Goal: Task Accomplishment & Management: Use online tool/utility

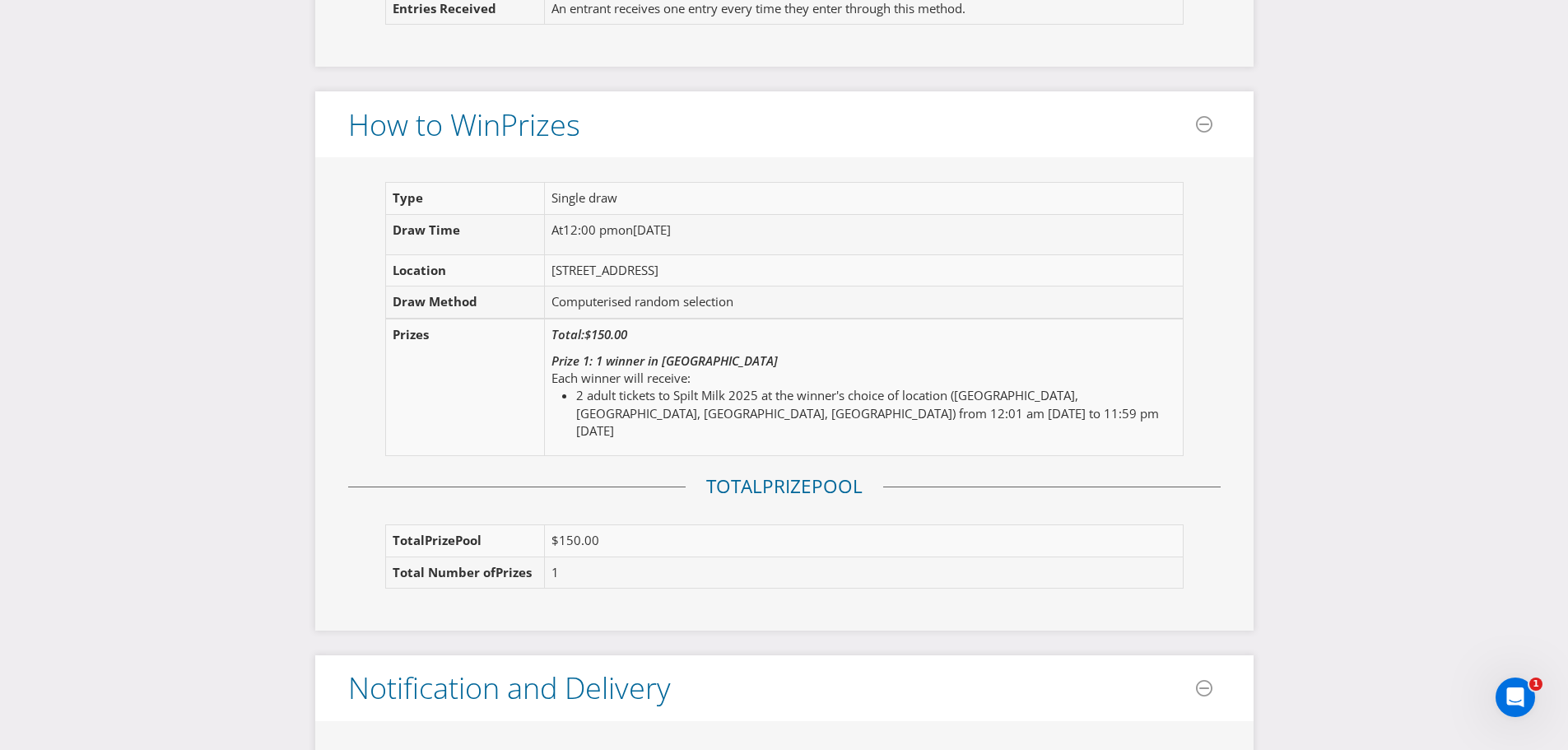
scroll to position [1647, 0]
drag, startPoint x: 761, startPoint y: 398, endPoint x: 634, endPoint y: 422, distance: 129.2
click at [634, 422] on li "2 adult tickets to Spilt Milk 2025 at the winner's choice of location (Perth, B…" at bounding box center [869, 415] width 586 height 53
copy li "at the winner's choice of location (Perth, Ballarat, Gold Coast, Canberra)"
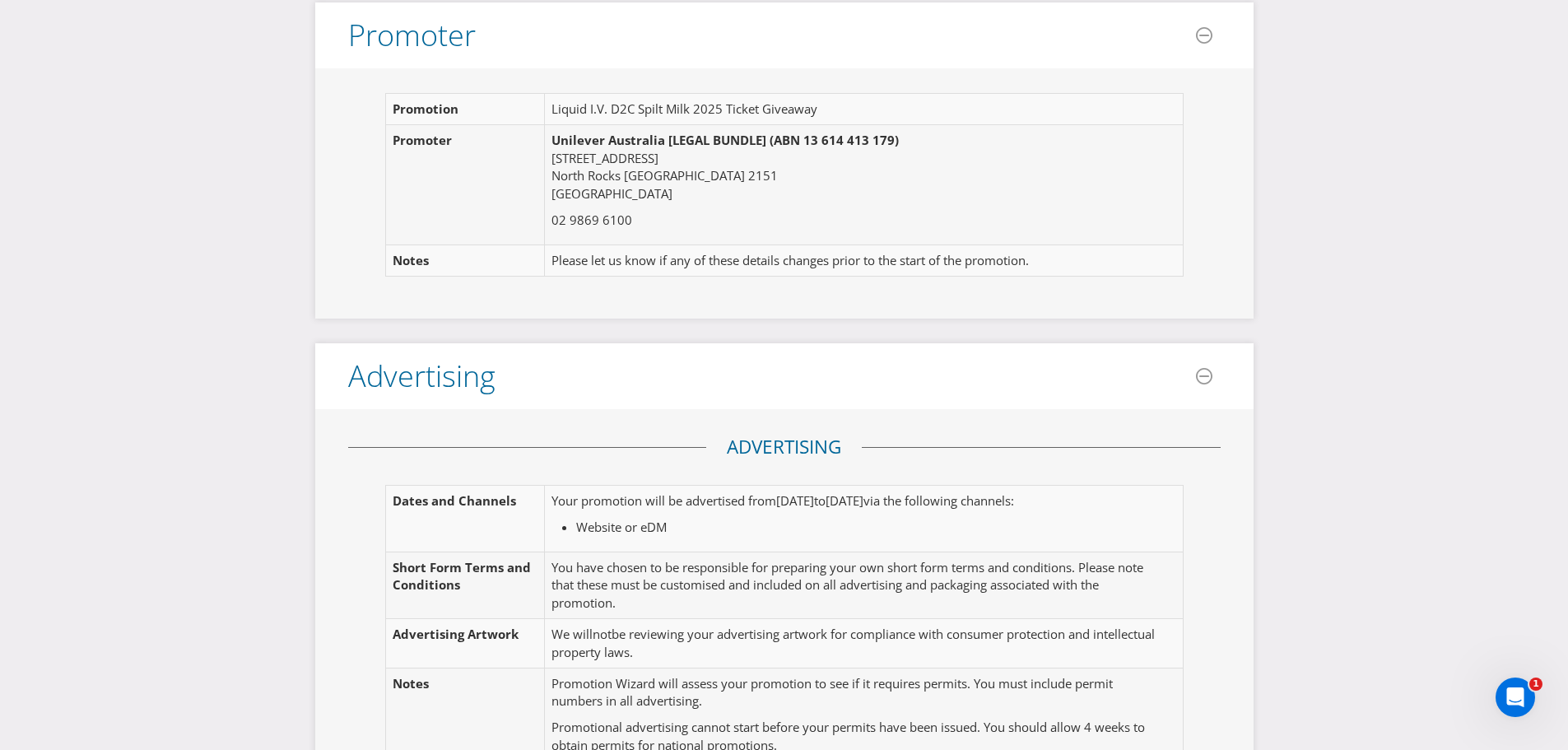
scroll to position [0, 0]
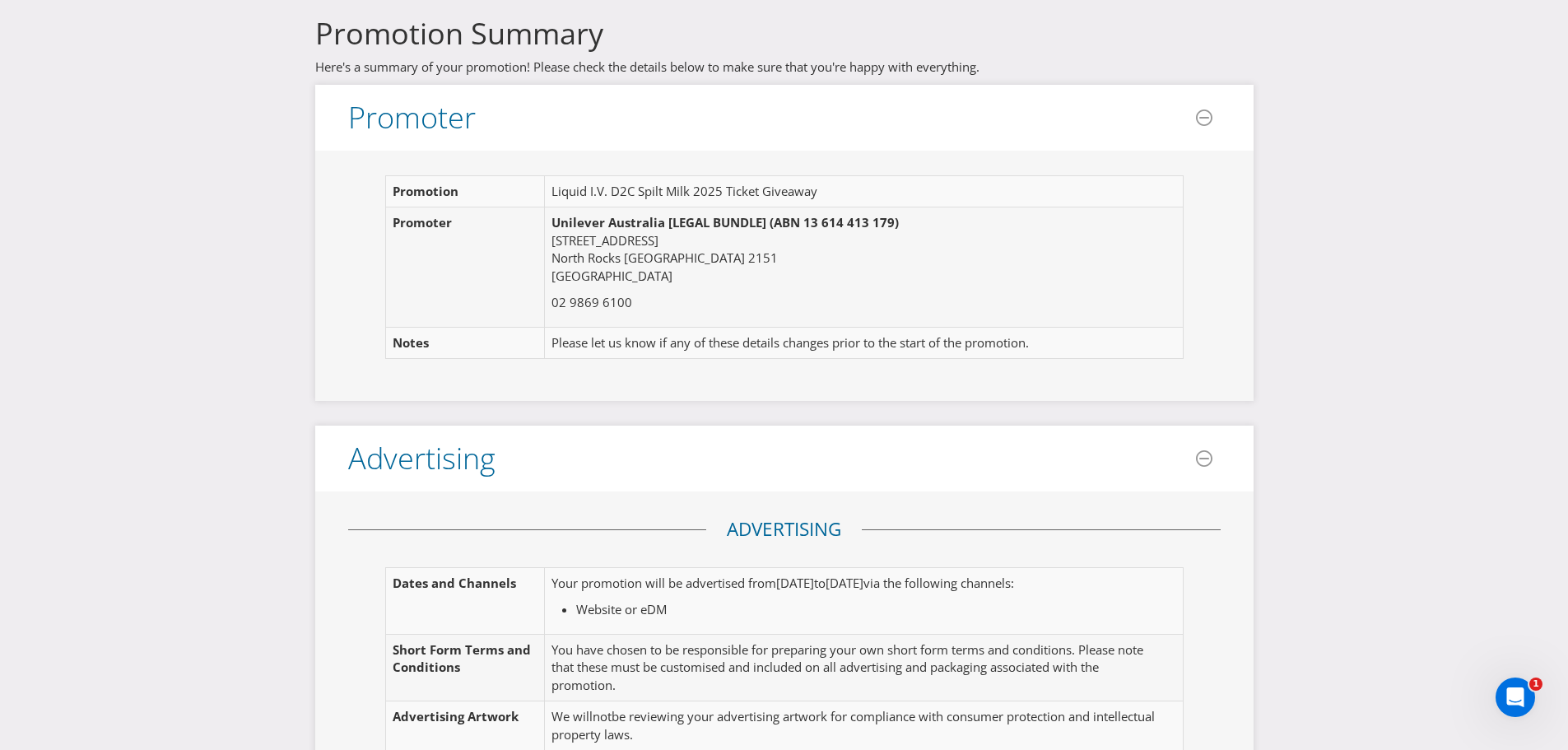
click at [654, 189] on td "Liquid I.V. D2C Spilt Milk 2025 Ticket Giveaway" at bounding box center [855, 192] width 620 height 32
copy td "Liquid I.V. D2C Spilt Milk 2025 Ticket Giveaway"
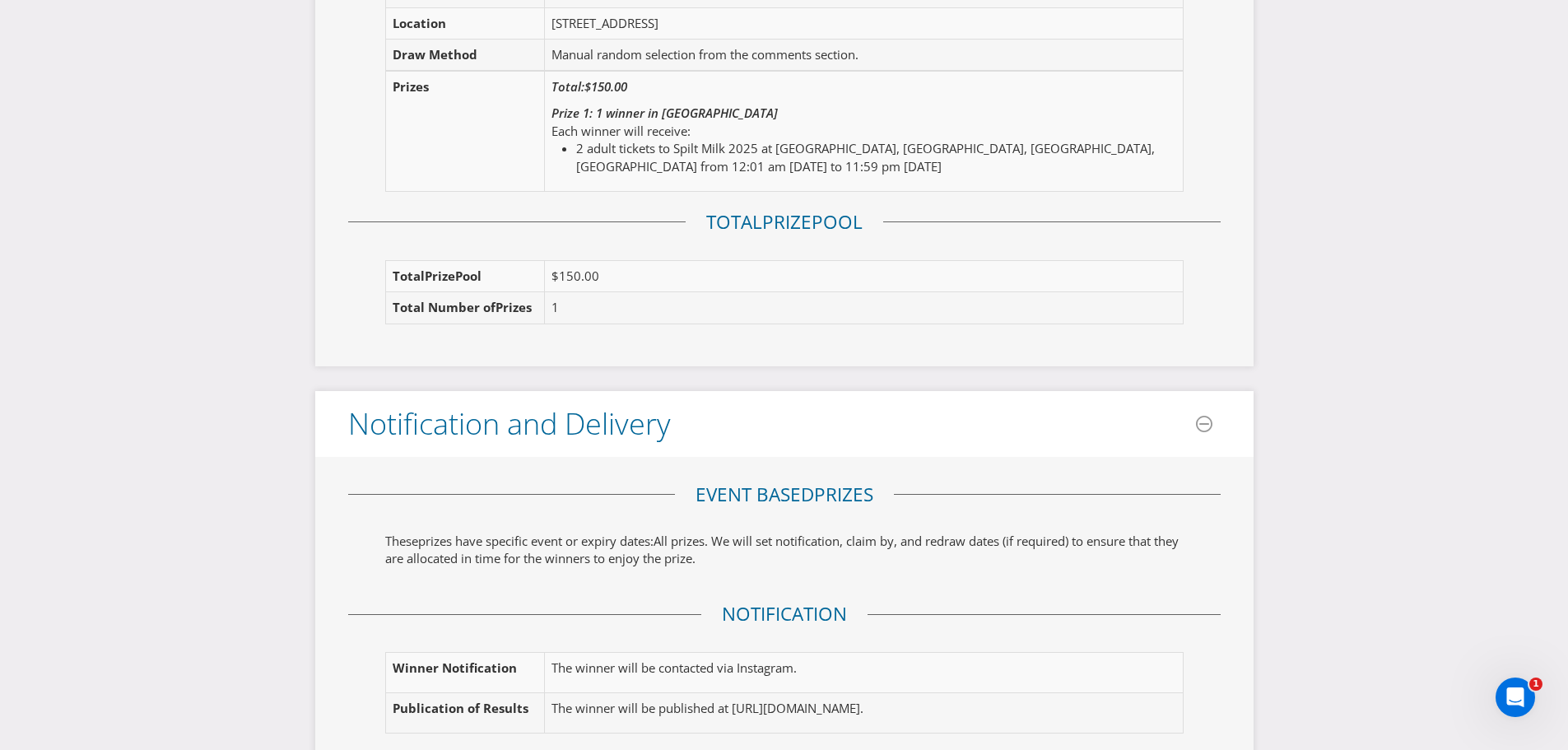
scroll to position [1624, 0]
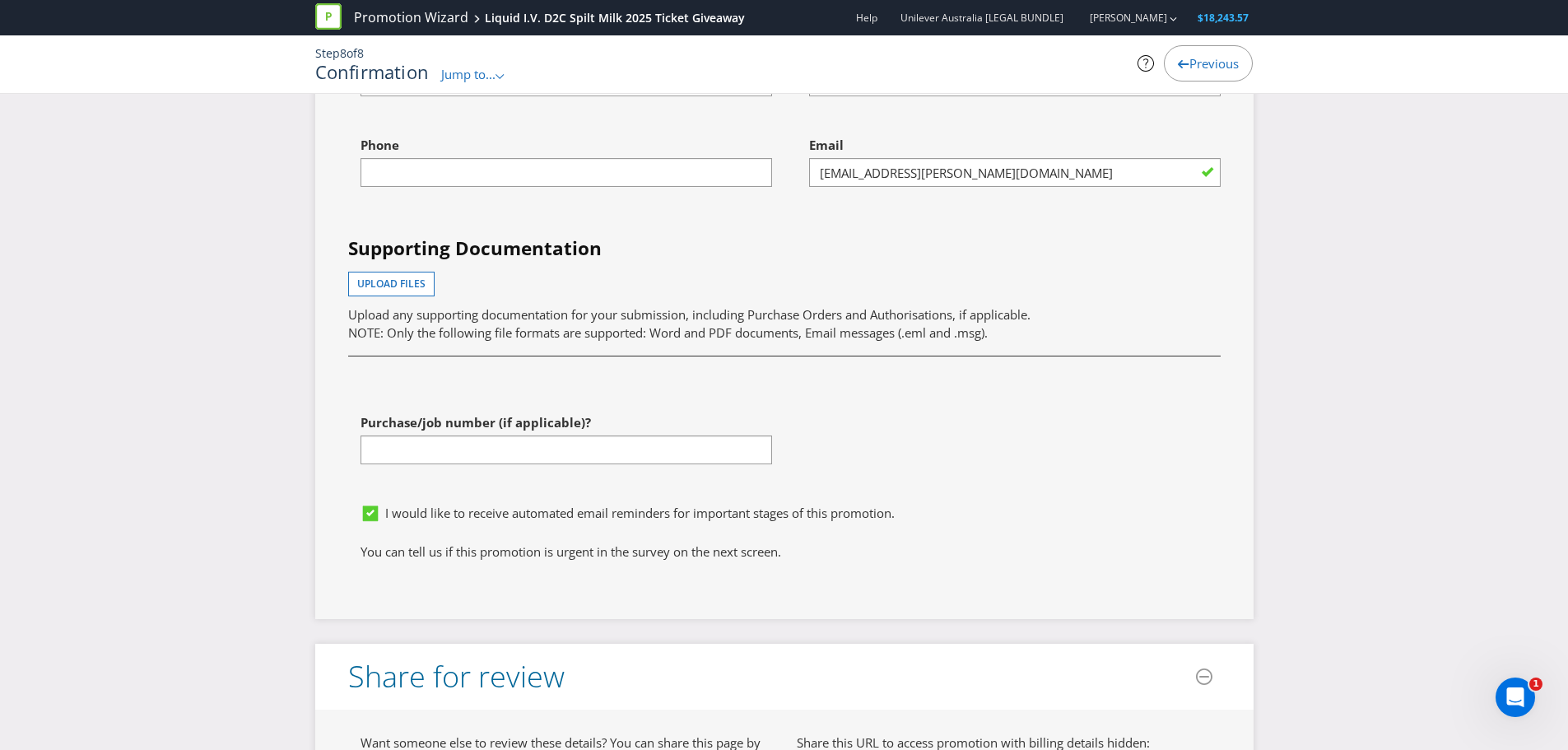
scroll to position [3952, 0]
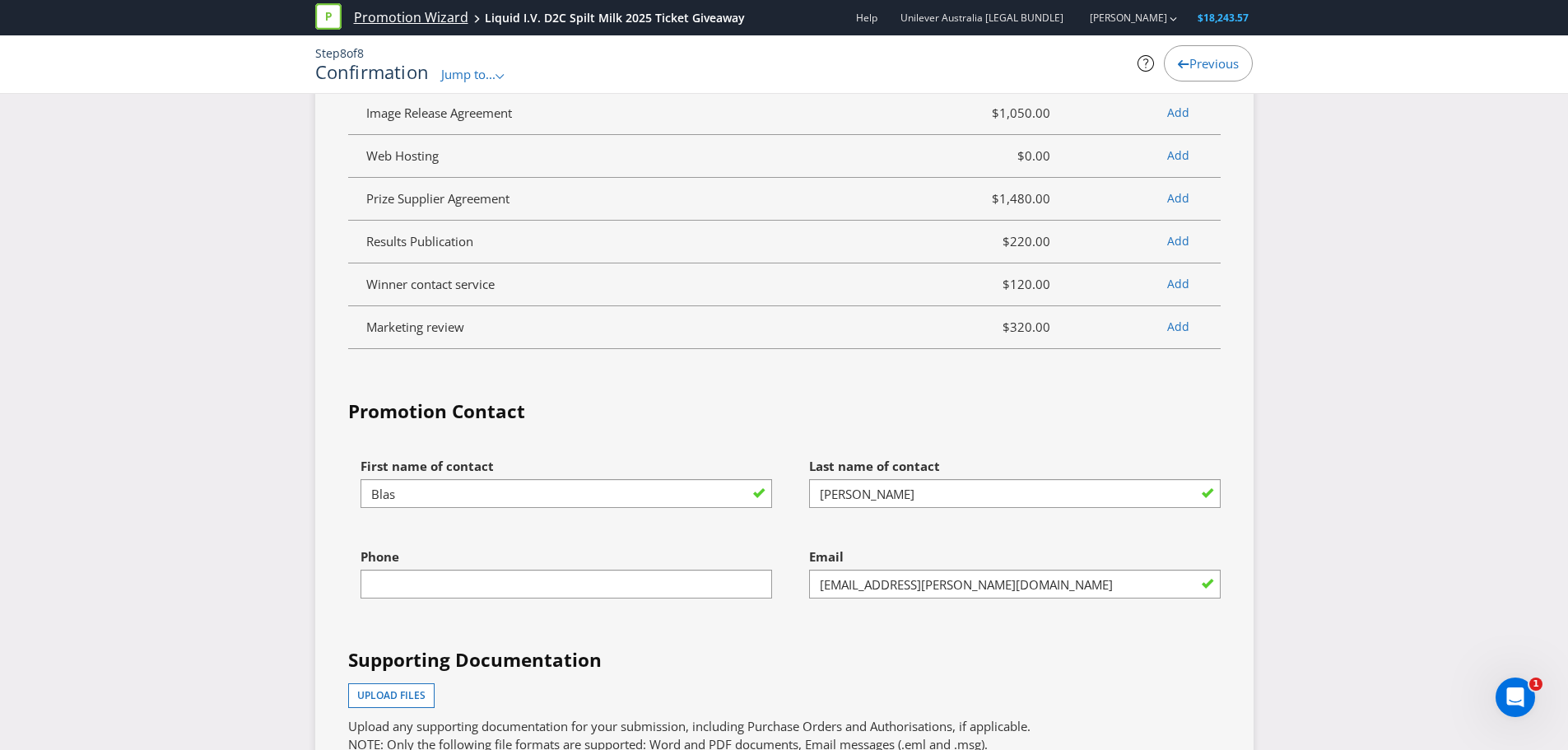
click at [401, 18] on link "Promotion Wizard" at bounding box center [410, 18] width 114 height 19
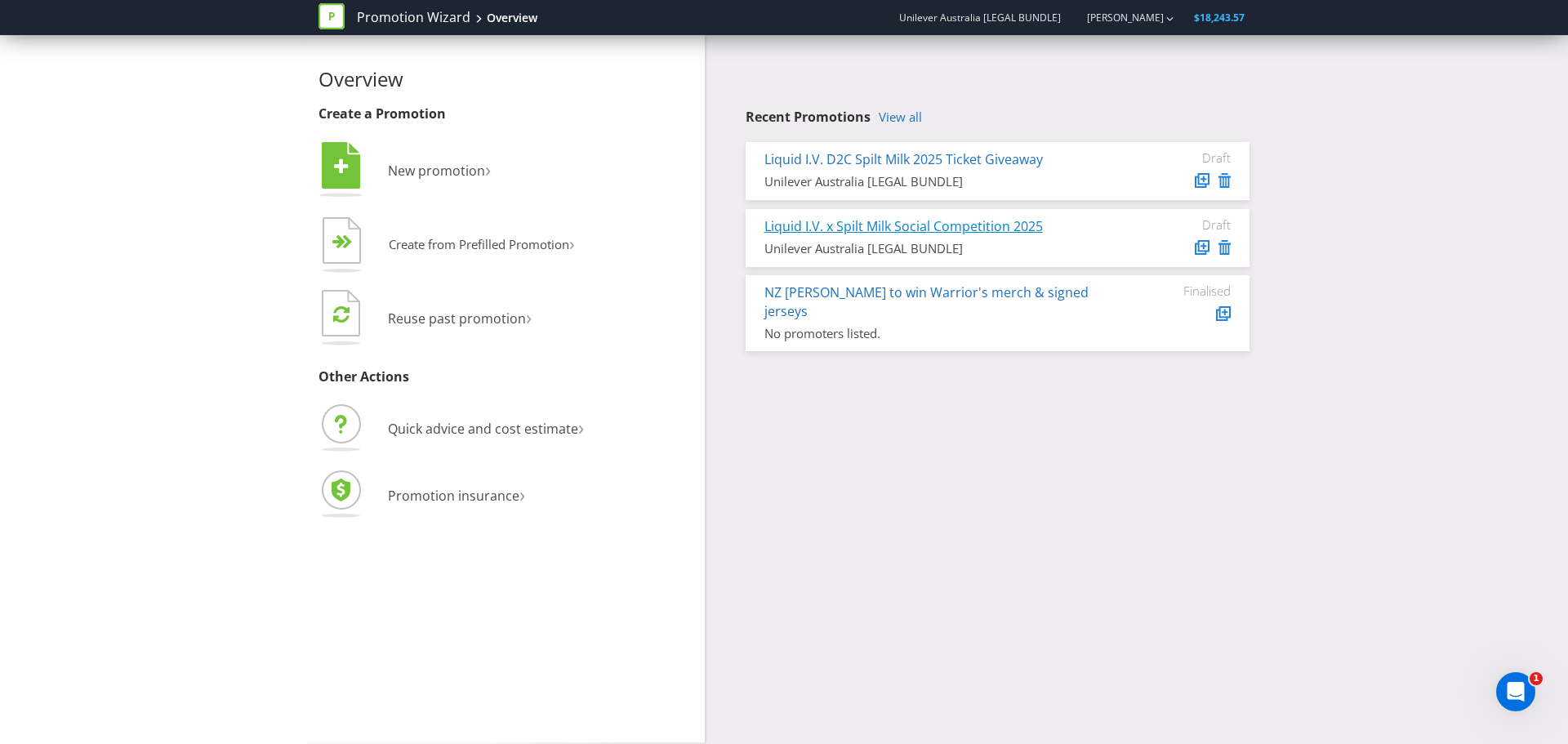
click at [864, 229] on link "Liquid I.V. x Spilt Milk Social Competition 2025" at bounding box center [904, 225] width 279 height 18
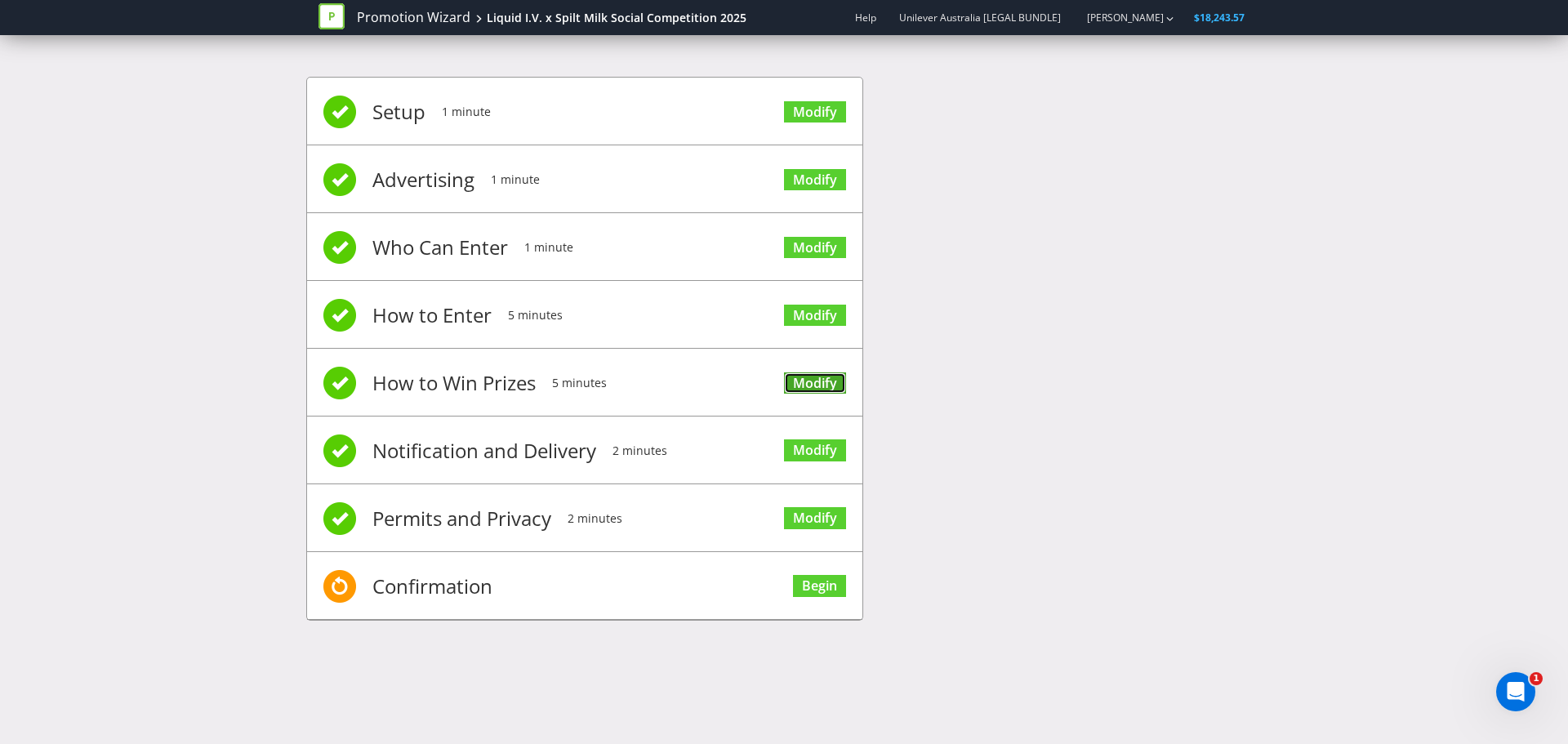
click at [798, 382] on link "Modify" at bounding box center [814, 383] width 62 height 22
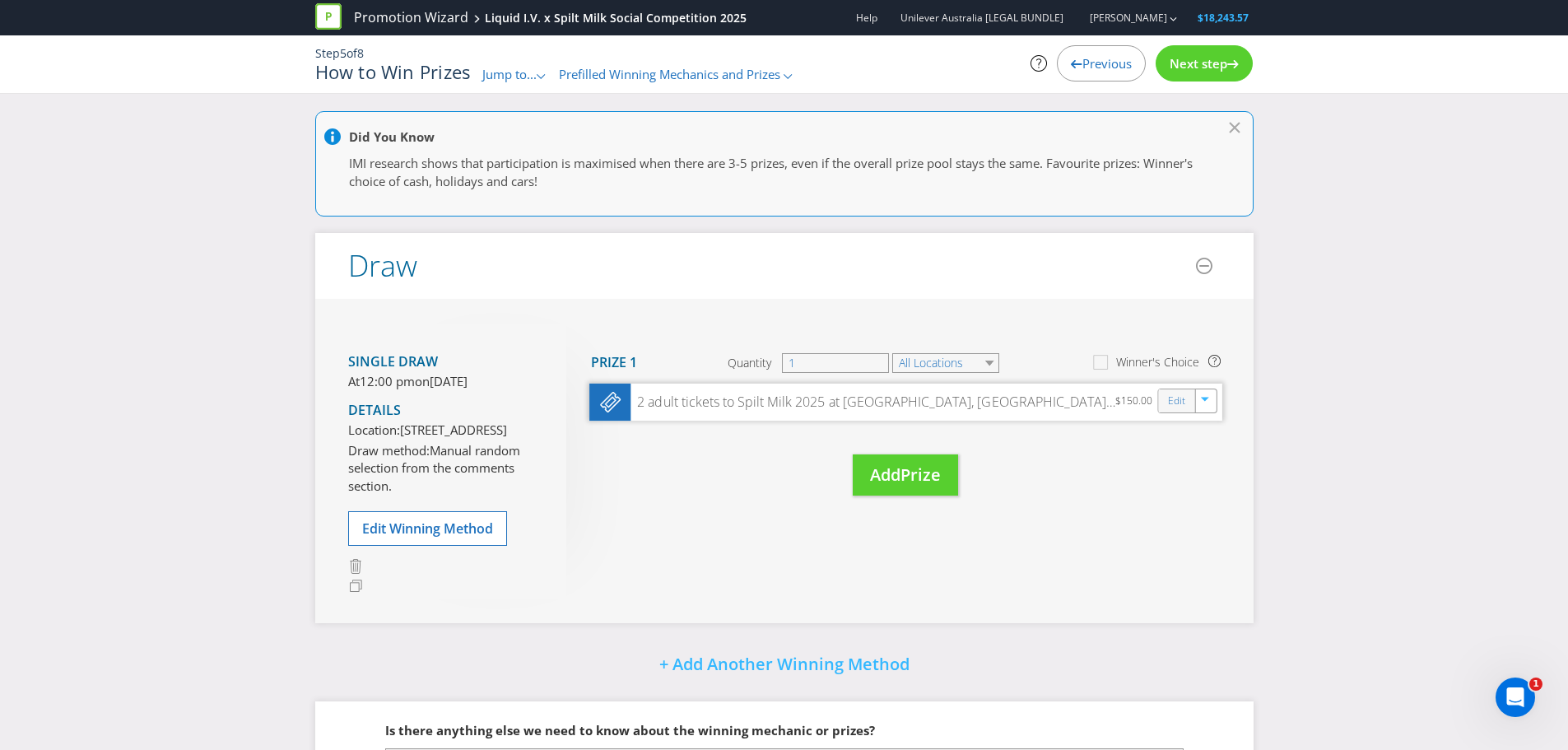
click at [1176, 411] on div "Edit" at bounding box center [1176, 401] width 37 height 23
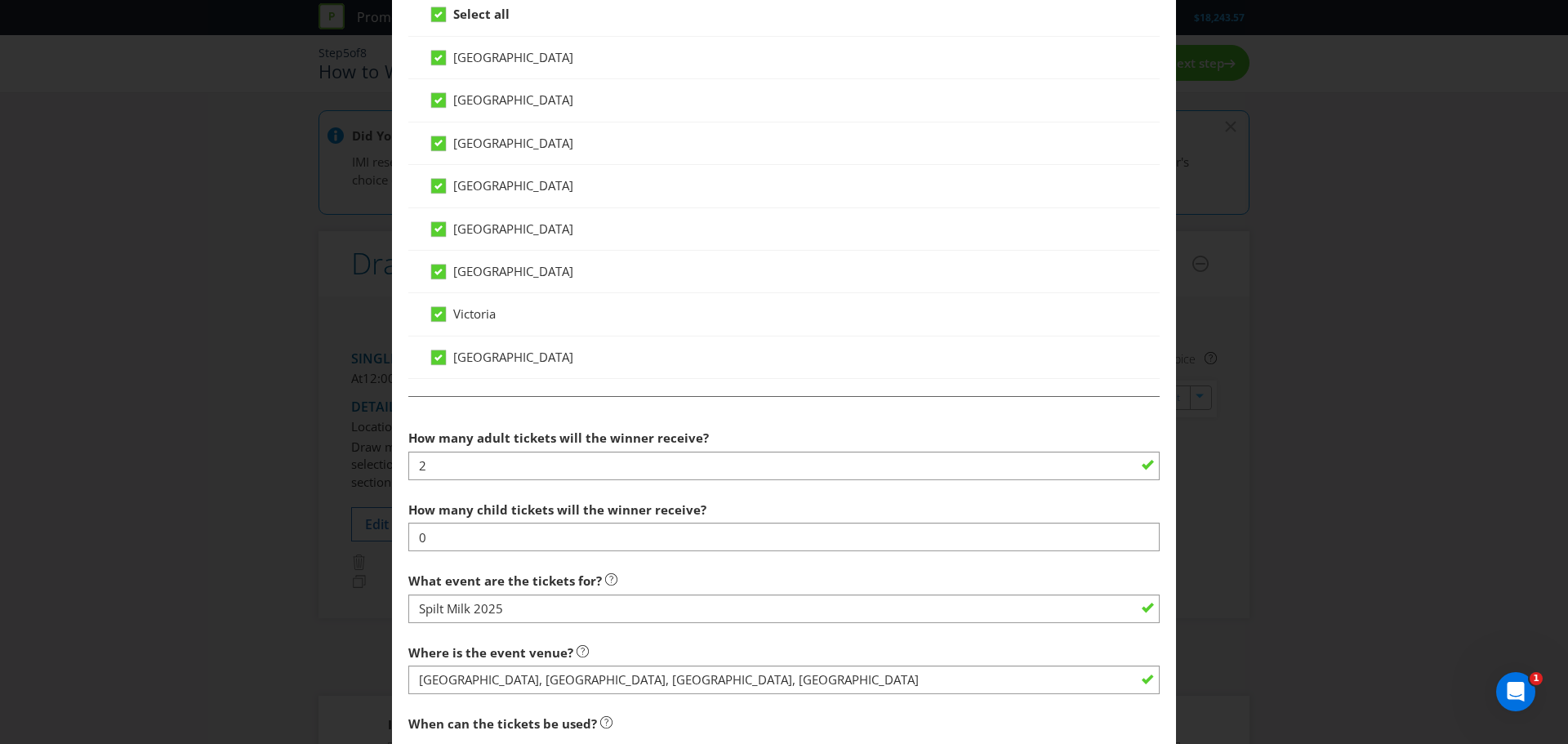
scroll to position [1144, 0]
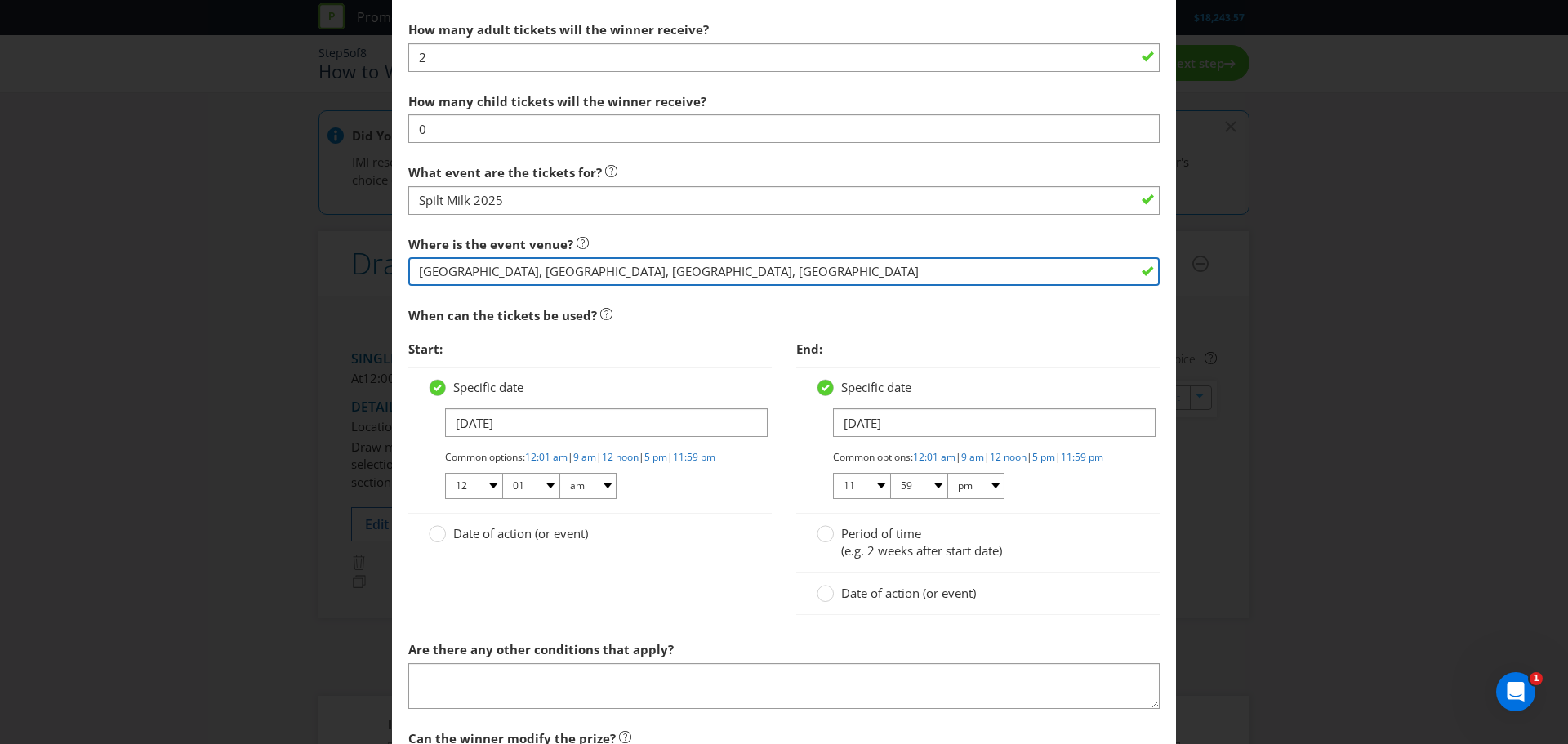
click at [457, 261] on input "Perth, Ballarat, Gold Coast, Canberra" at bounding box center [784, 271] width 751 height 29
paste input "at the winner's choice of location (Perth, Ballarat, Gold Coast, Canberra)"
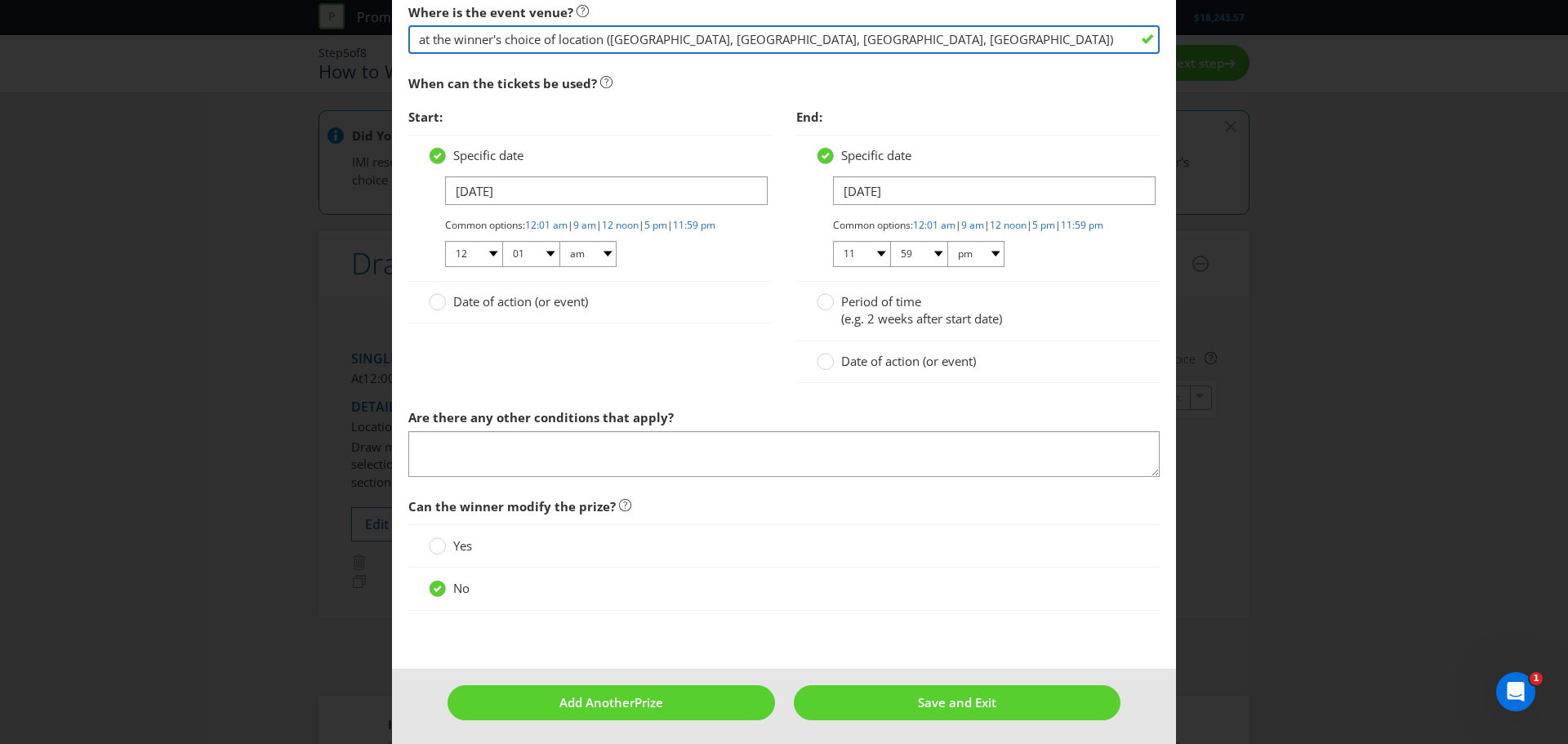
scroll to position [1394, 0]
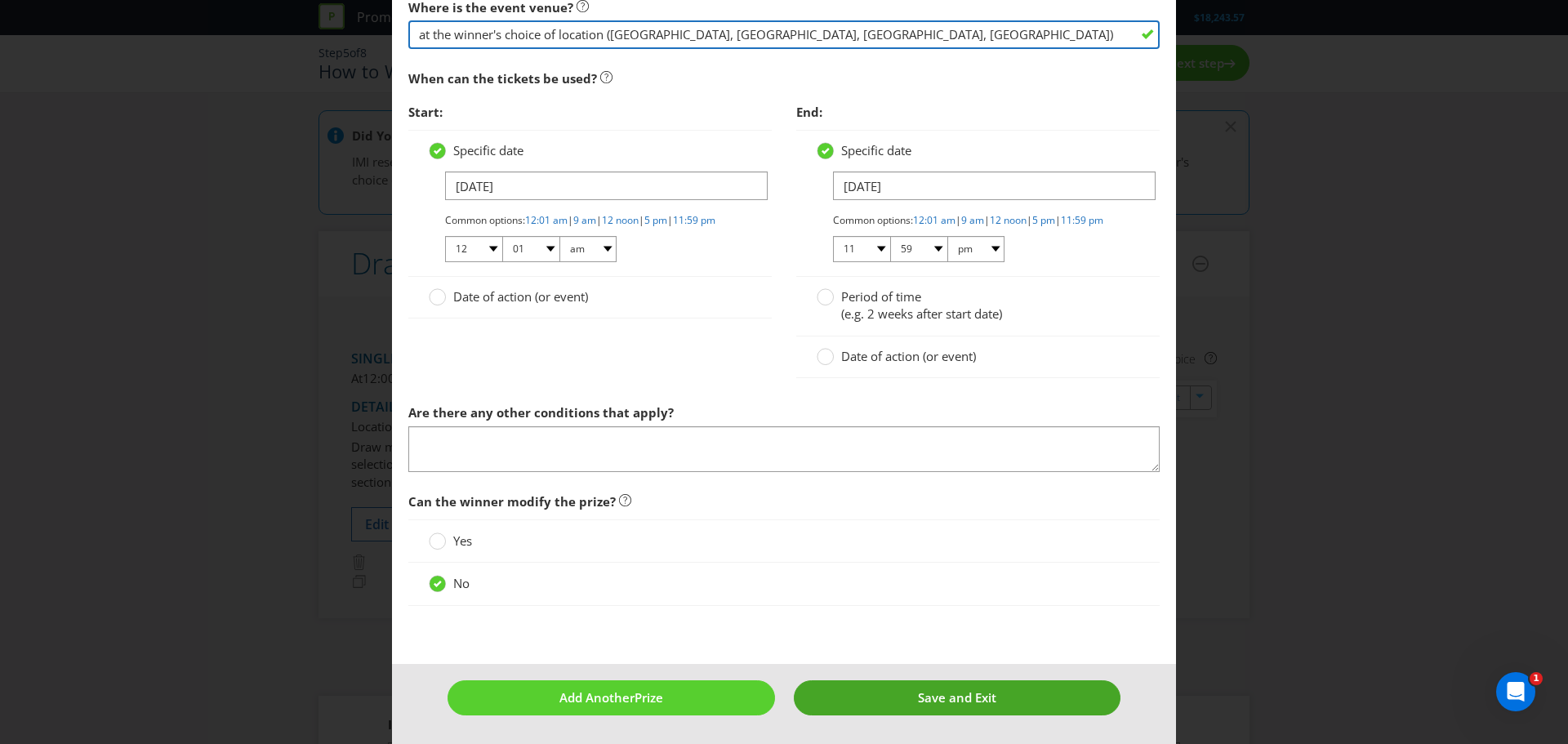
type input "at the winner's choice of location (Perth, Ballarat, Gold Coast, Canberra)"
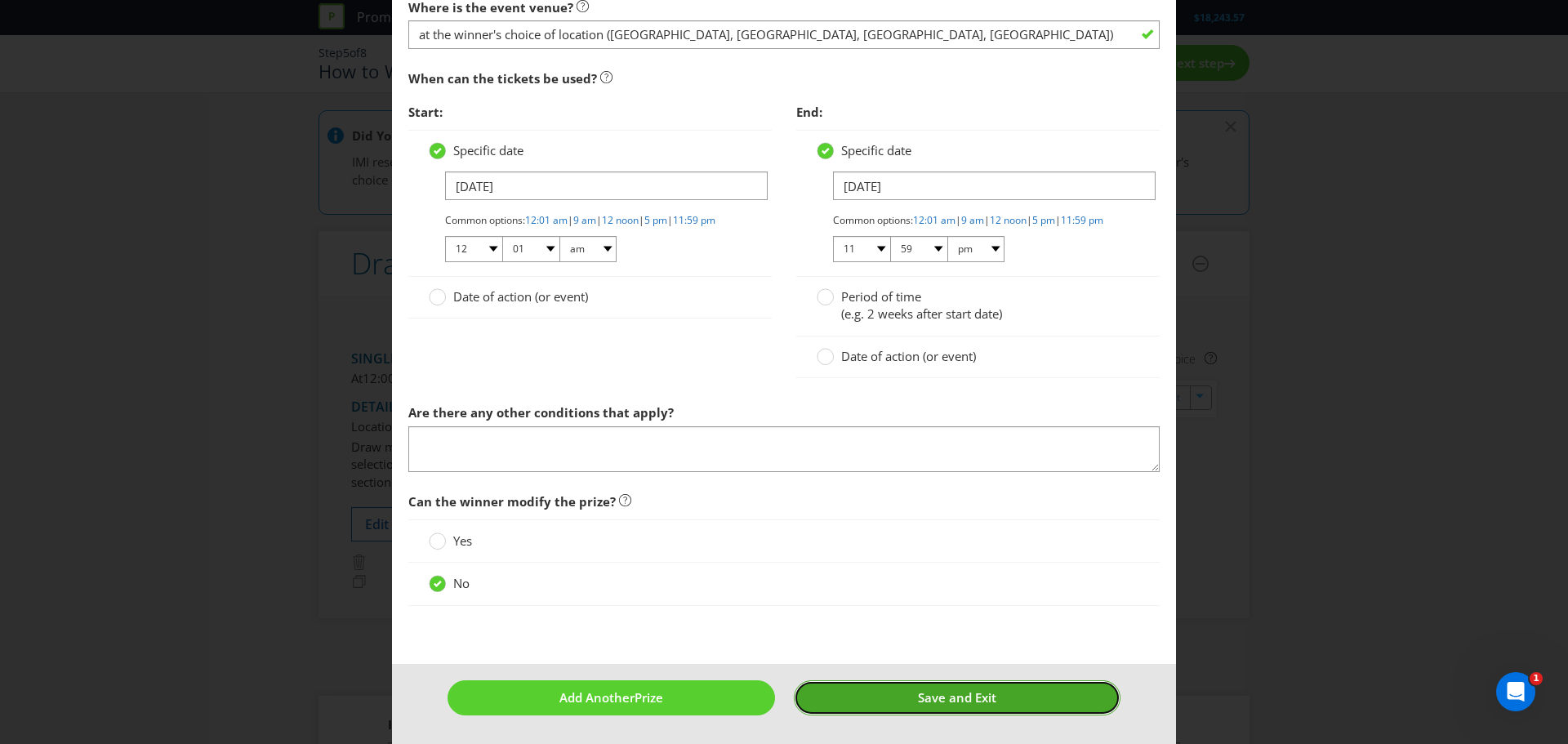
click at [936, 693] on span "Save and Exit" at bounding box center [957, 698] width 78 height 17
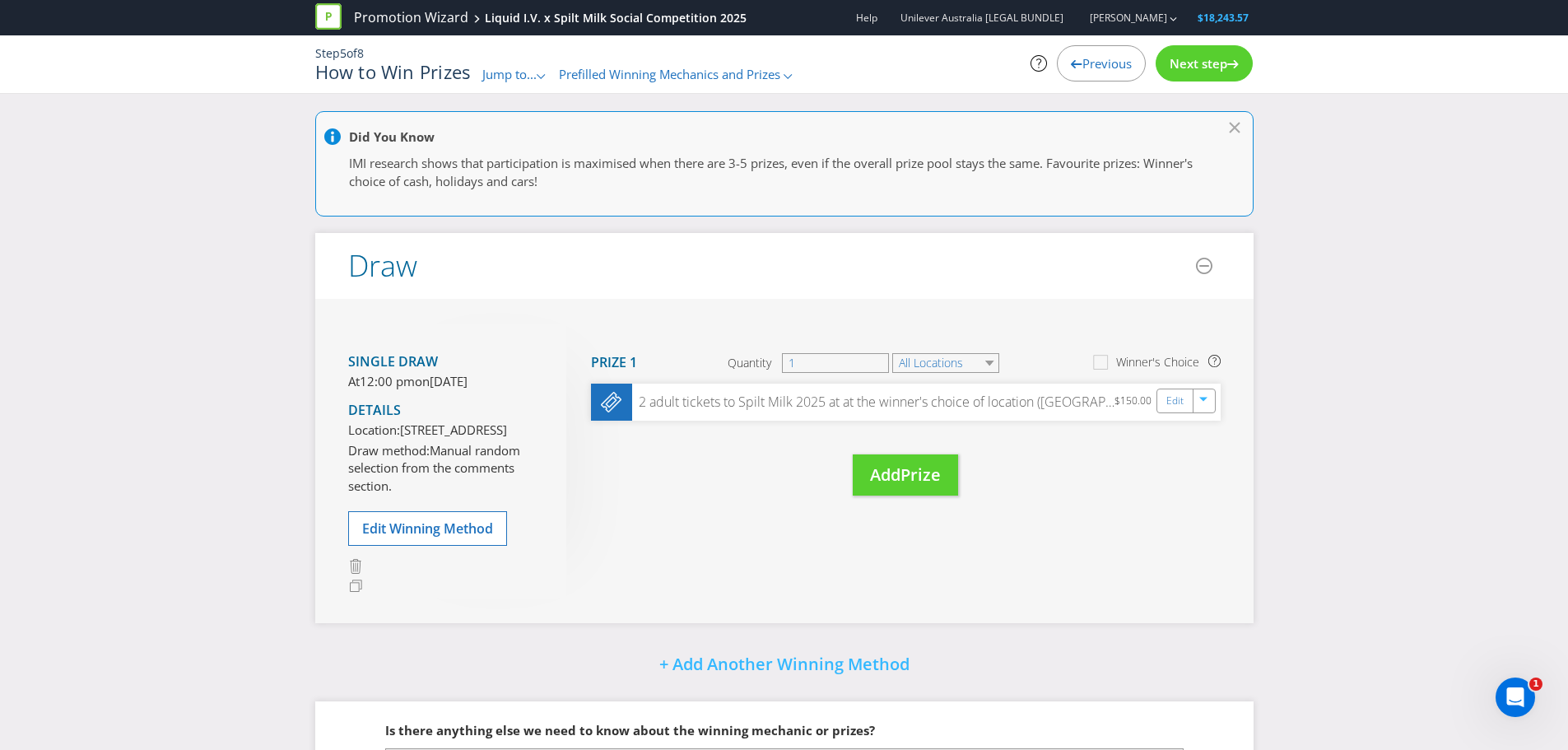
click at [1170, 63] on span "Next step" at bounding box center [1198, 63] width 58 height 17
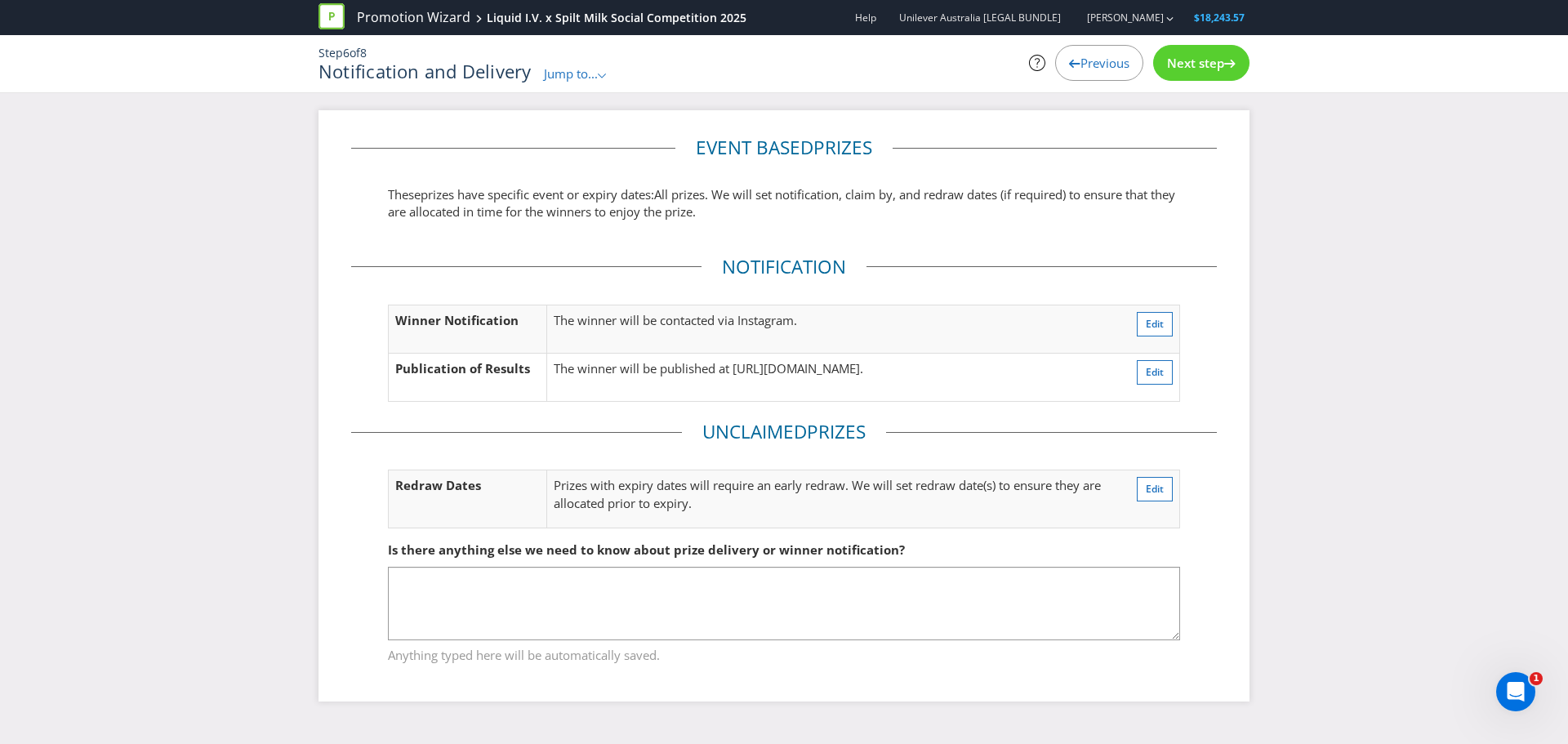
click at [1176, 61] on span "Next step" at bounding box center [1195, 63] width 57 height 17
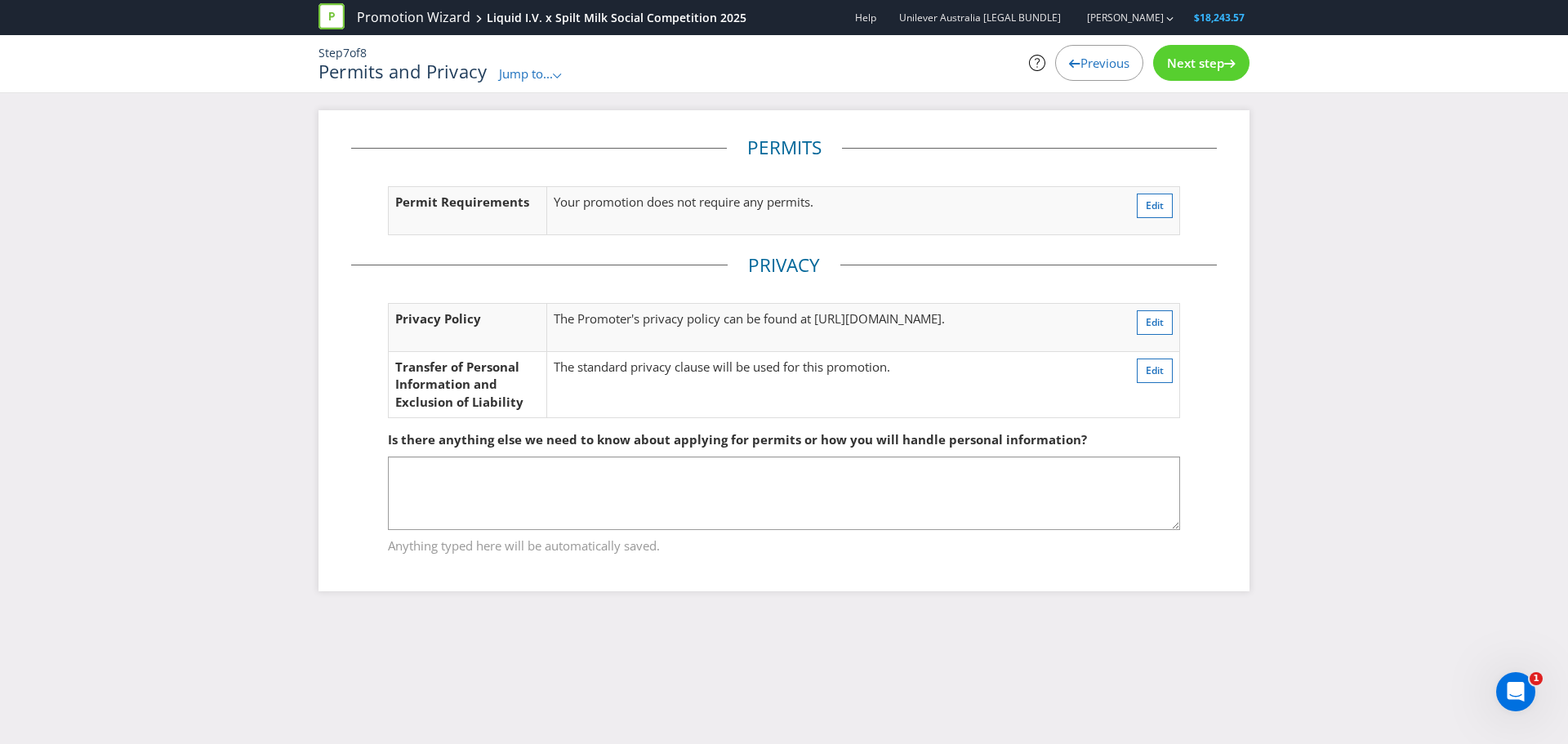
click at [1181, 67] on span "Next step" at bounding box center [1195, 63] width 57 height 17
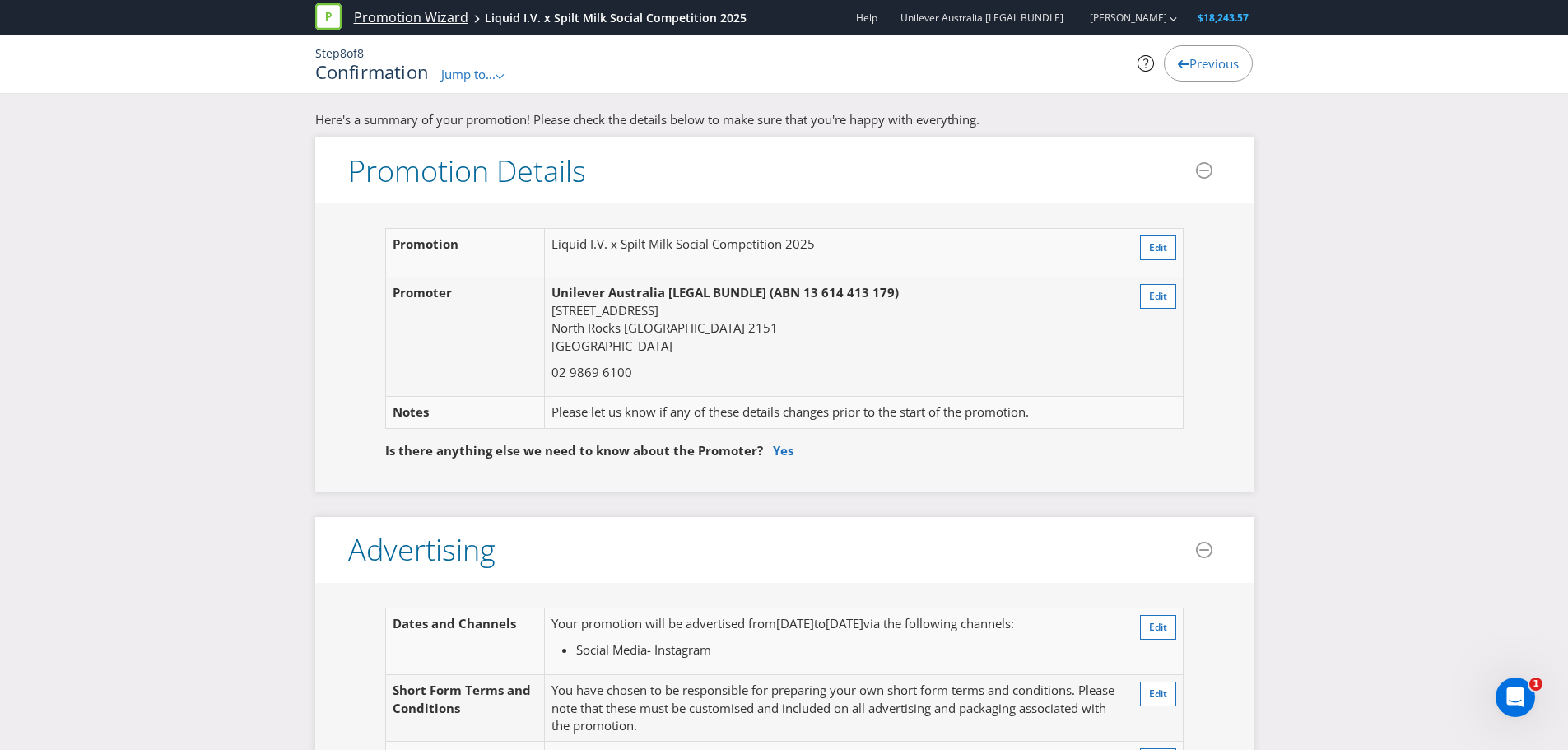
click at [382, 18] on link "Promotion Wizard" at bounding box center [410, 18] width 114 height 19
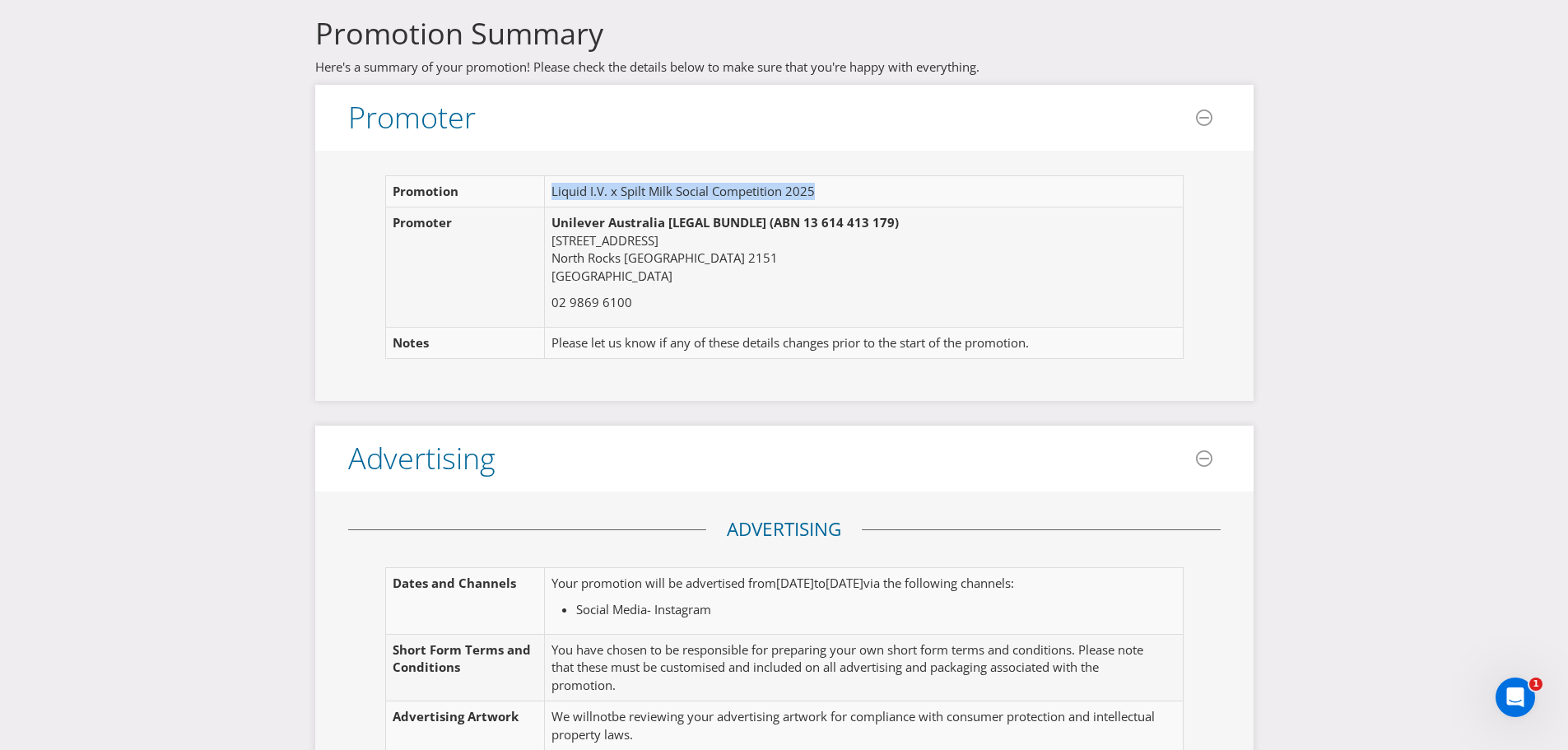
drag, startPoint x: 818, startPoint y: 192, endPoint x: 552, endPoint y: 196, distance: 266.0
click at [552, 196] on td "Liquid I.V. x Spilt Milk Social Competition 2025" at bounding box center [855, 192] width 620 height 32
copy td "Liquid I.V. x Spilt Milk Social Competition 2025"
